Goal: Transaction & Acquisition: Purchase product/service

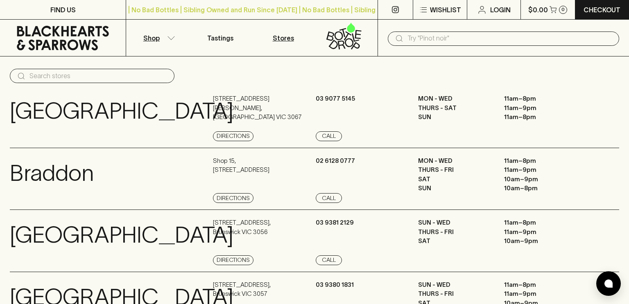
click at [154, 38] on p "Shop" at bounding box center [151, 38] width 16 height 10
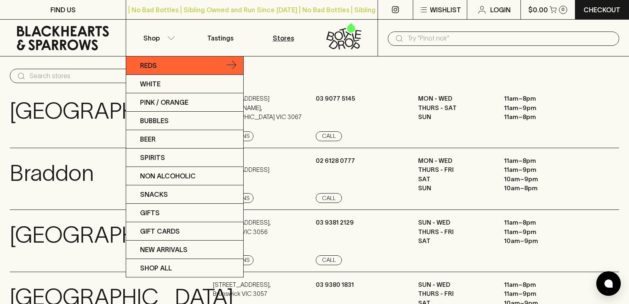
click at [147, 66] on p "Reds" at bounding box center [148, 66] width 17 height 10
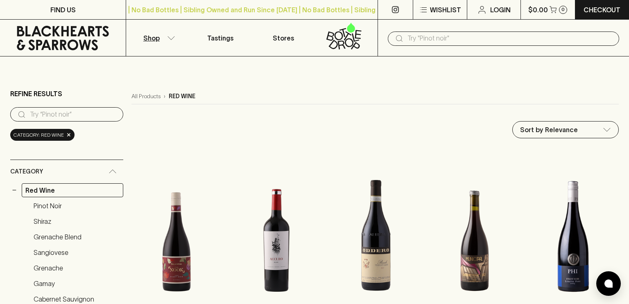
click at [47, 114] on input "search" at bounding box center [73, 114] width 87 height 13
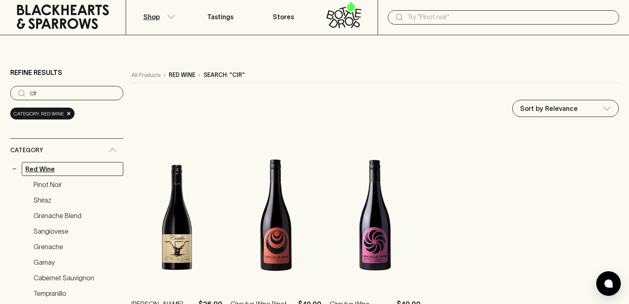
scroll to position [20, 0]
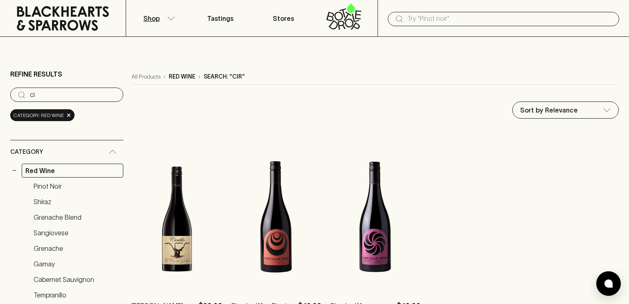
type input "c"
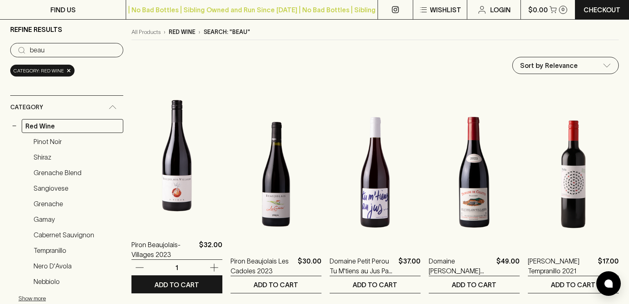
scroll to position [68, 0]
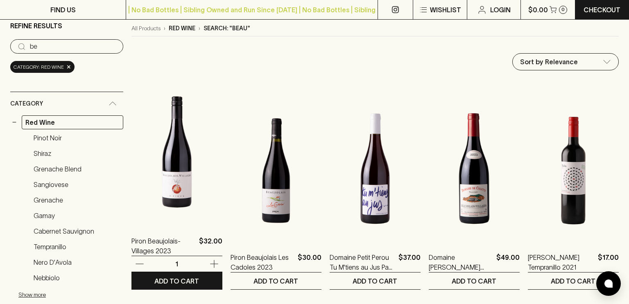
type input "b"
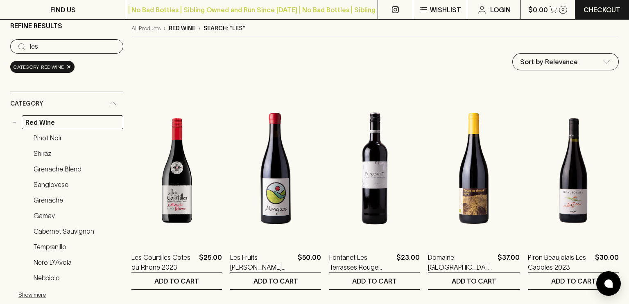
click at [44, 41] on input "les" at bounding box center [73, 46] width 87 height 13
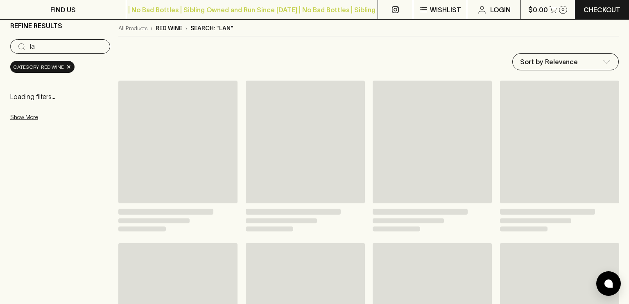
type input "l"
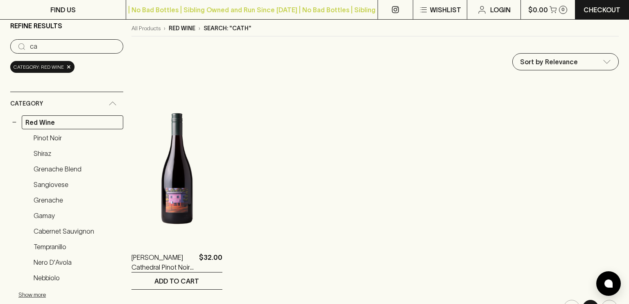
type input "c"
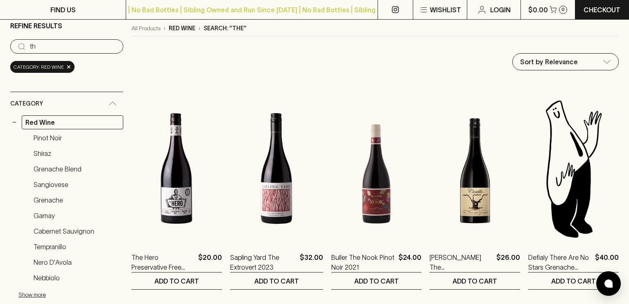
type input "t"
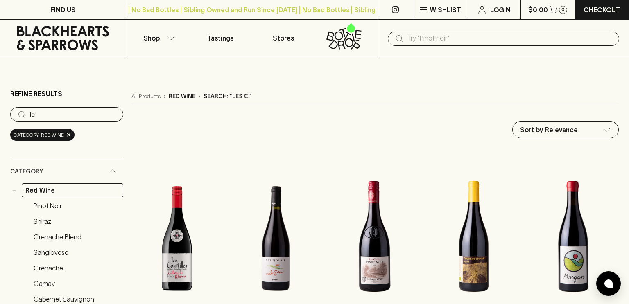
type input "l"
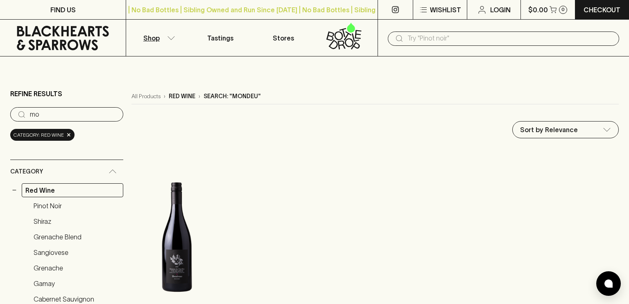
type input "m"
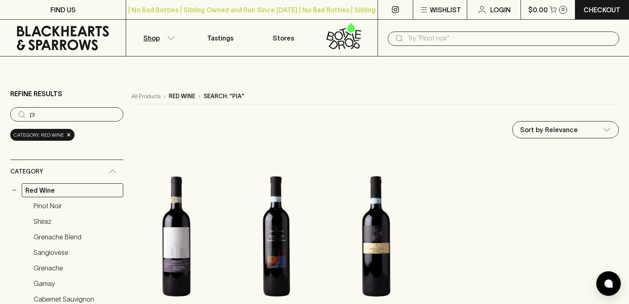
type input "p"
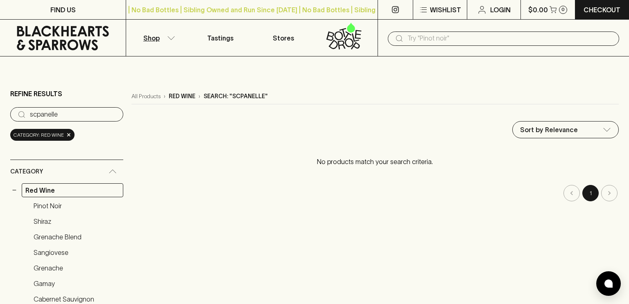
click at [46, 115] on input "scpanelle" at bounding box center [73, 114] width 87 height 13
click at [32, 113] on input "scpannelle" at bounding box center [73, 114] width 87 height 13
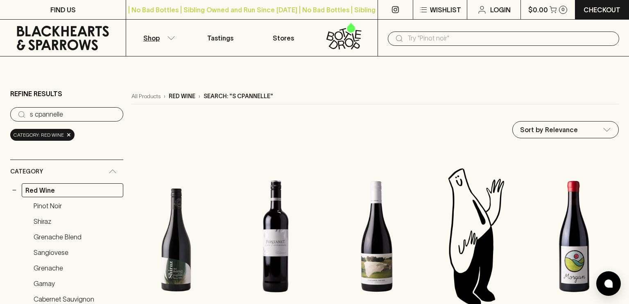
click at [38, 113] on input "s cpannelle" at bounding box center [73, 114] width 87 height 13
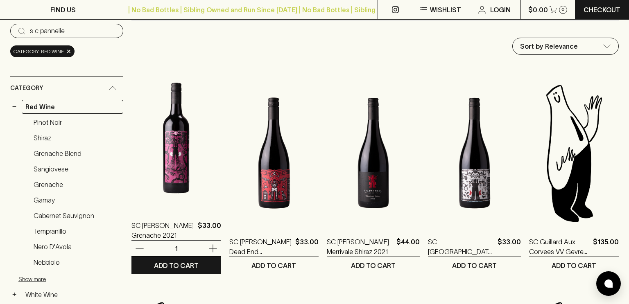
scroll to position [85, 0]
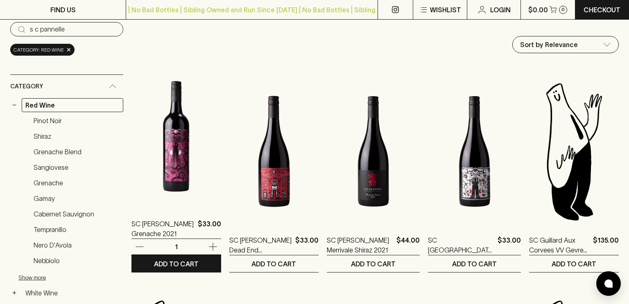
type input "s c pannelle"
